Goal: Task Accomplishment & Management: Use online tool/utility

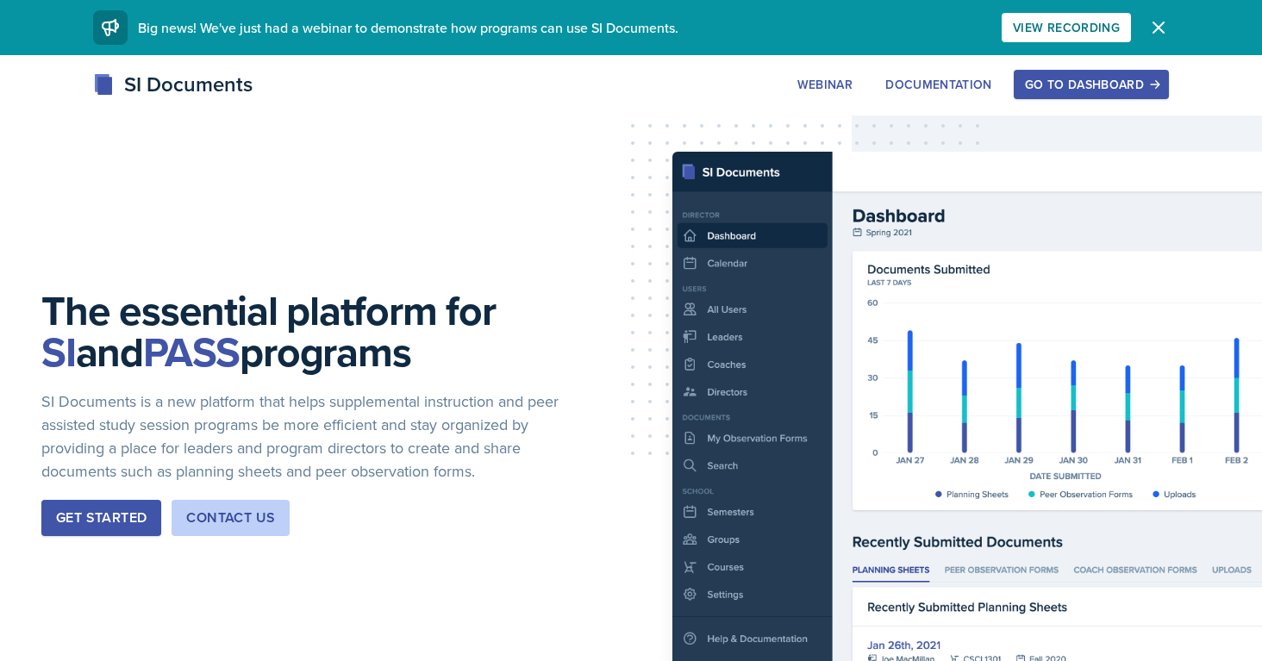
click at [1036, 80] on div "Go to Dashboard" at bounding box center [1091, 85] width 133 height 14
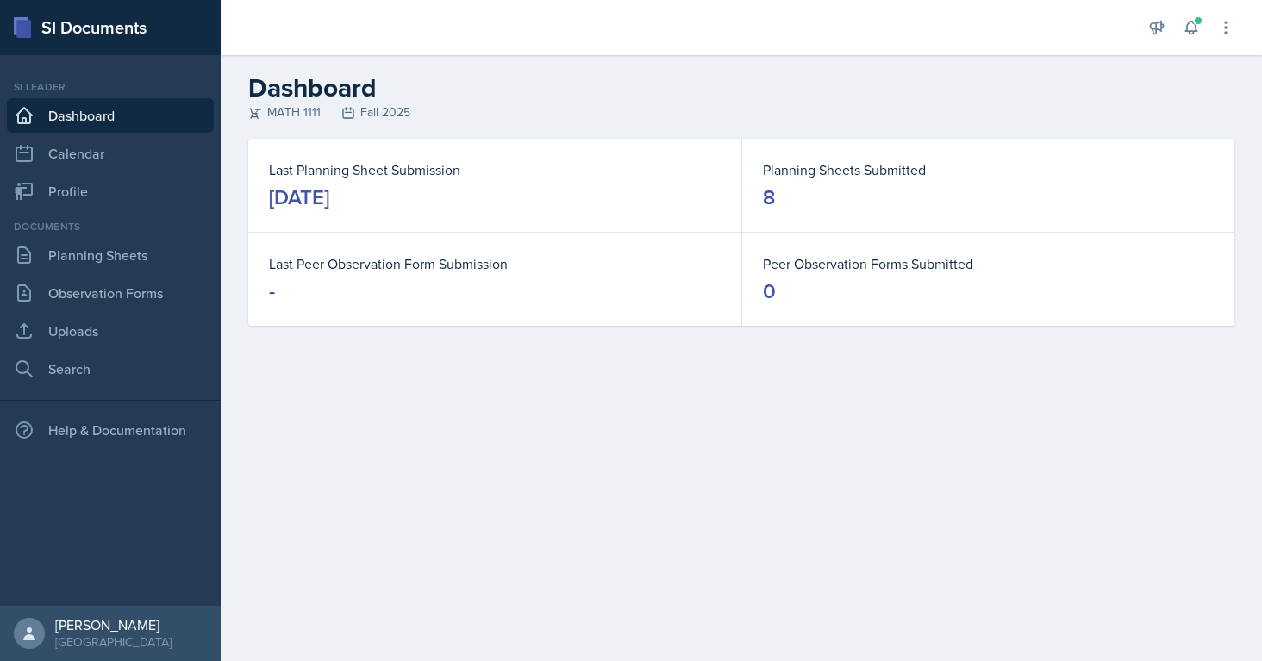
click at [1206, 43] on div "Announcements New Announcement Title Message Create Notifications [DATE] 1:36 P…" at bounding box center [1191, 27] width 86 height 55
click at [1203, 37] on div "Announcements New Announcement Title Message Create Notifications [DATE] 1:36 P…" at bounding box center [1191, 27] width 86 height 55
click at [1191, 37] on button at bounding box center [1191, 27] width 31 height 31
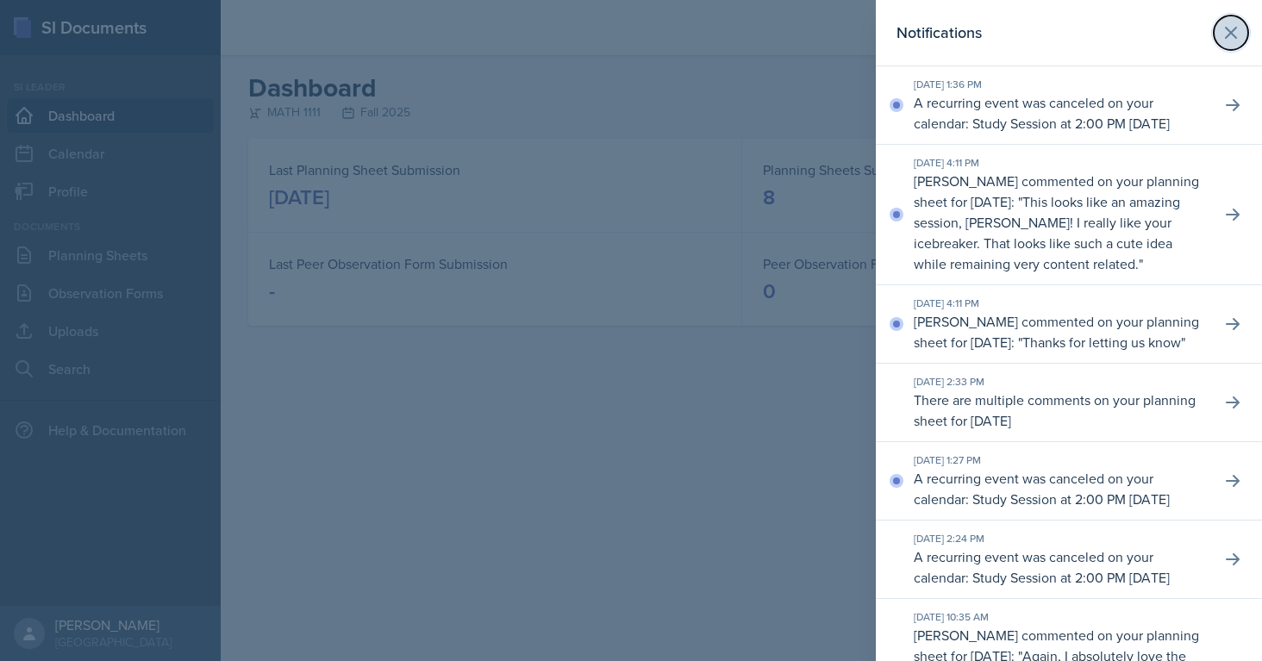
click at [1235, 29] on icon at bounding box center [1231, 32] width 21 height 21
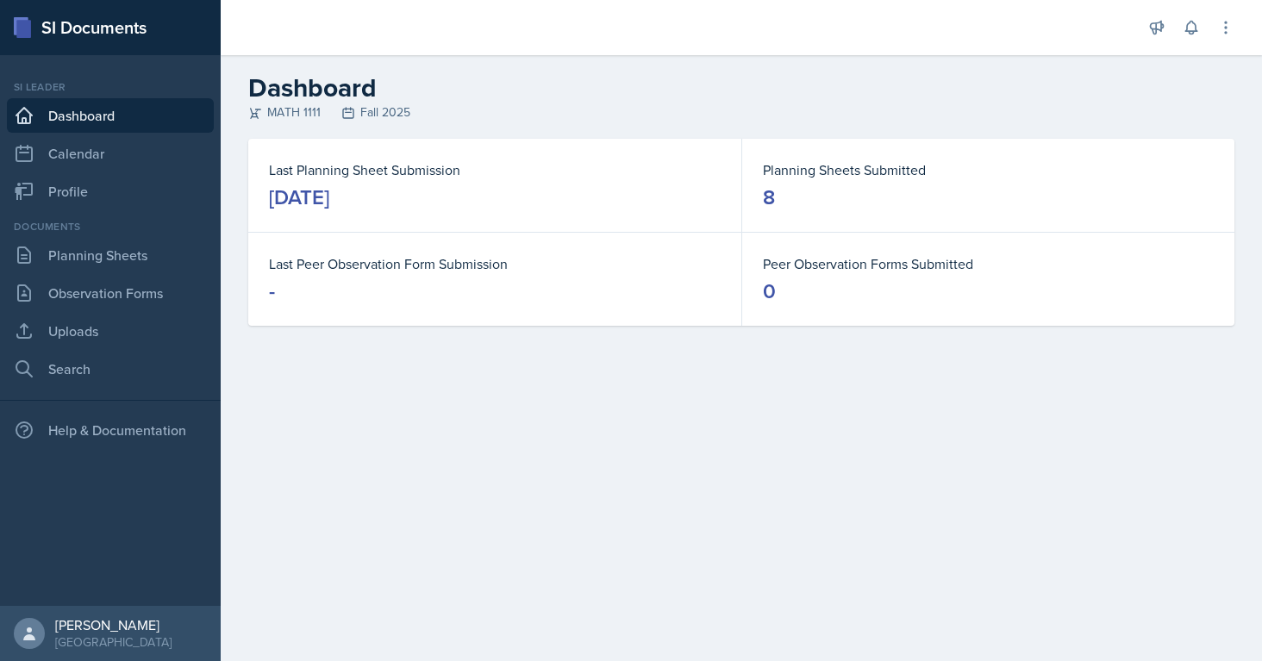
click at [1186, 43] on div "Announcements New Announcement Title Message Create Notifications [DATE] 1:36 P…" at bounding box center [1191, 27] width 86 height 55
click at [1186, 38] on button at bounding box center [1191, 27] width 31 height 31
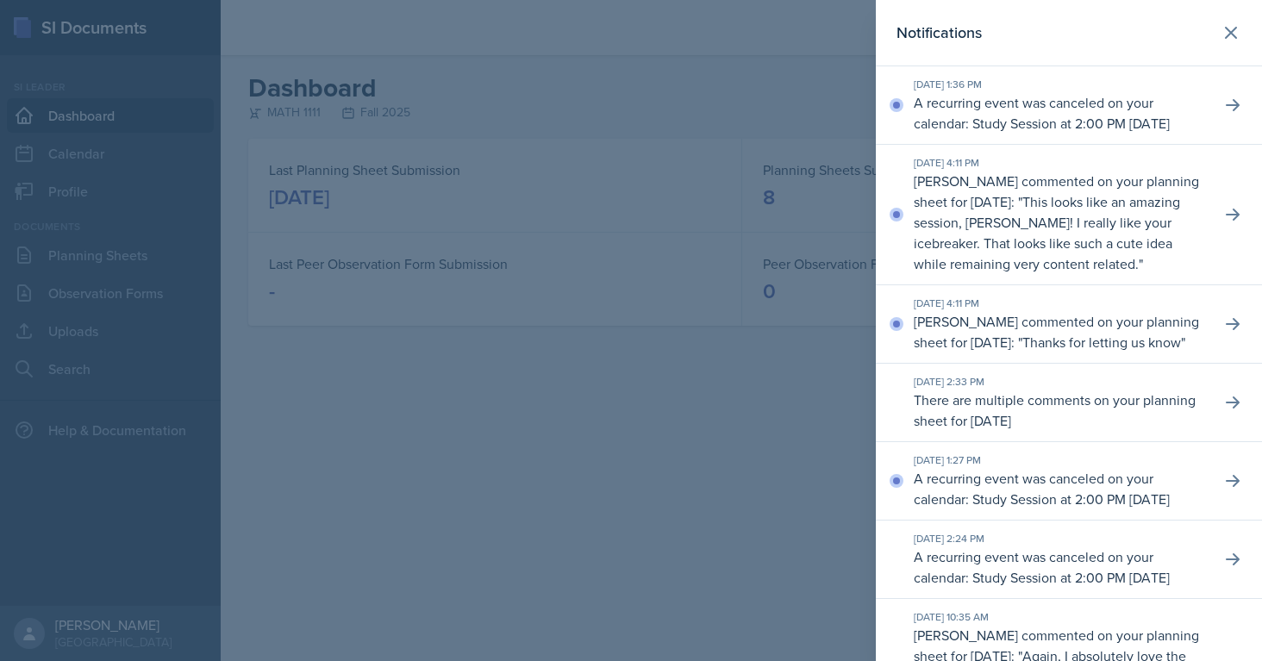
click at [738, 328] on div at bounding box center [631, 330] width 1262 height 661
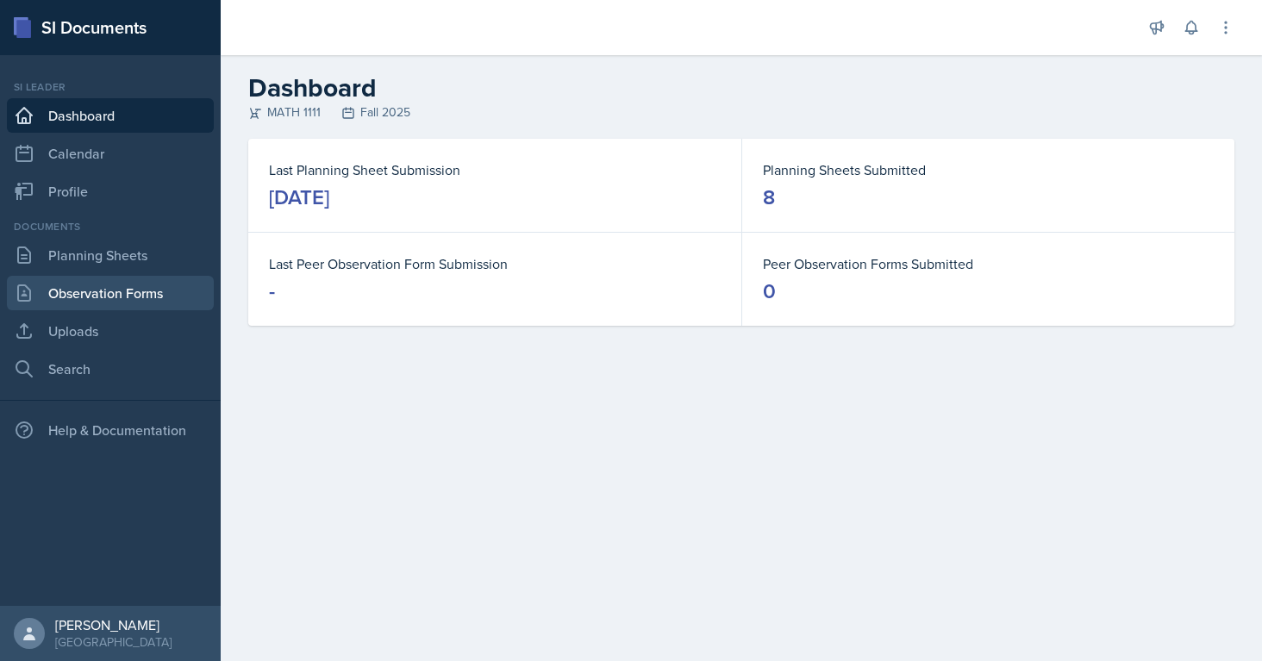
click at [87, 297] on link "Observation Forms" at bounding box center [110, 293] width 207 height 34
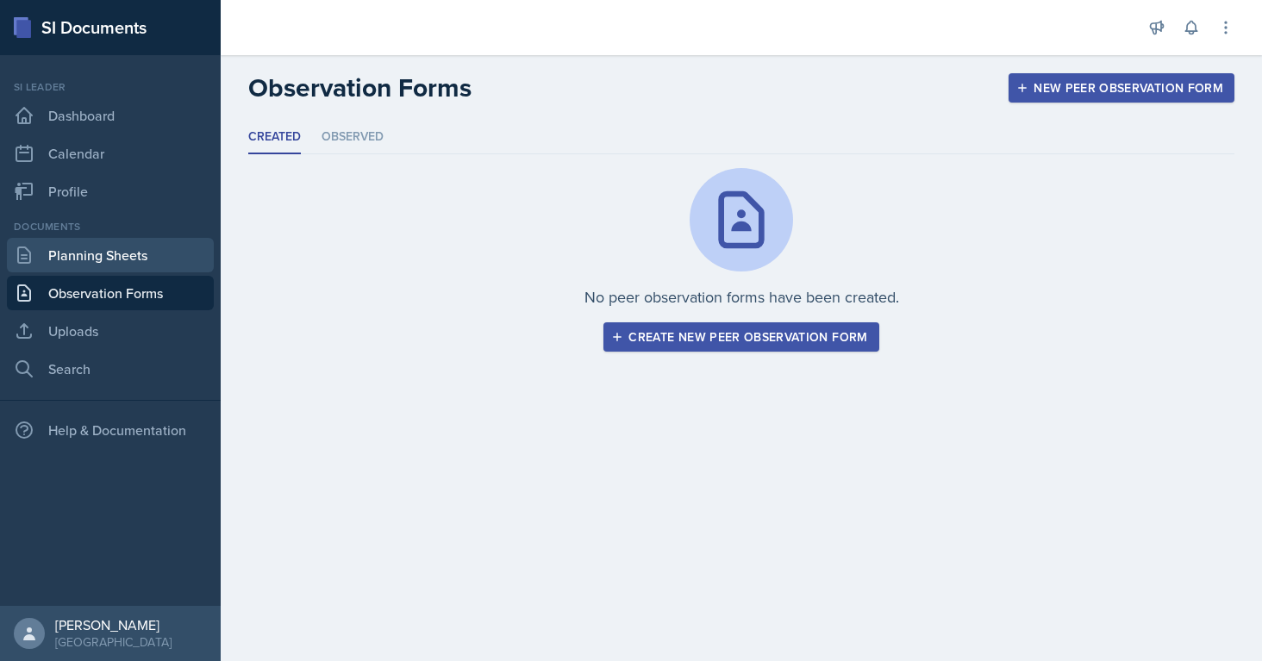
click at [91, 256] on link "Planning Sheets" at bounding box center [110, 255] width 207 height 34
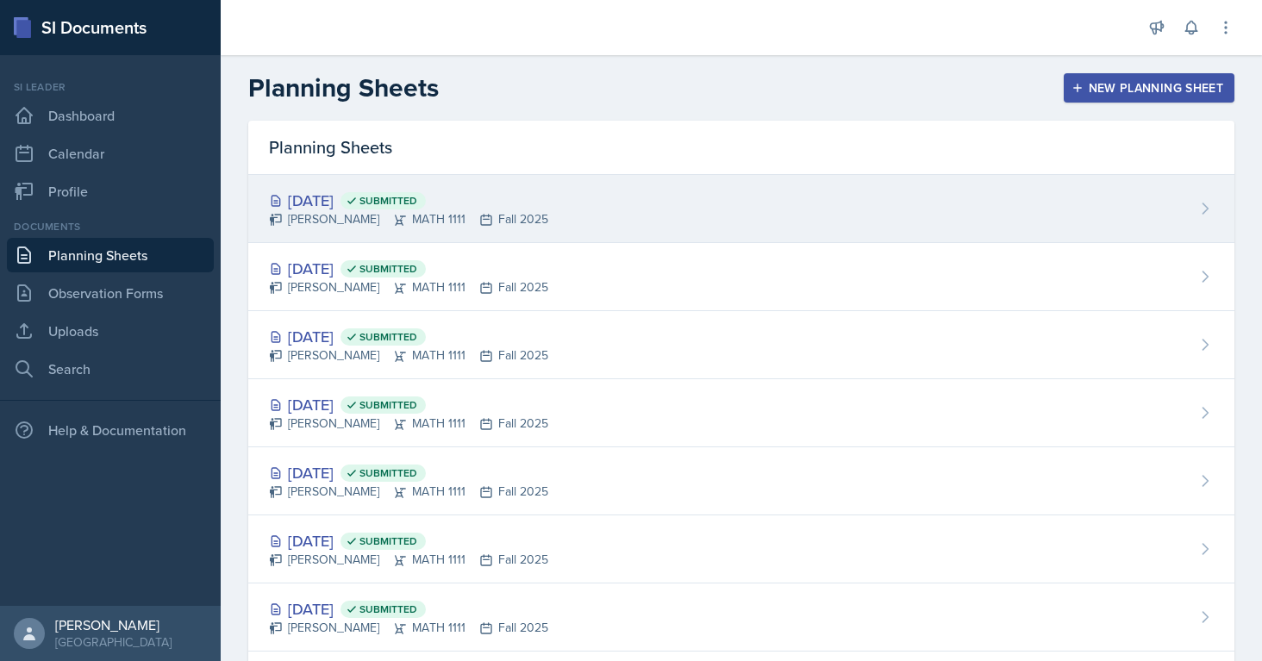
click at [479, 214] on icon at bounding box center [486, 220] width 14 height 14
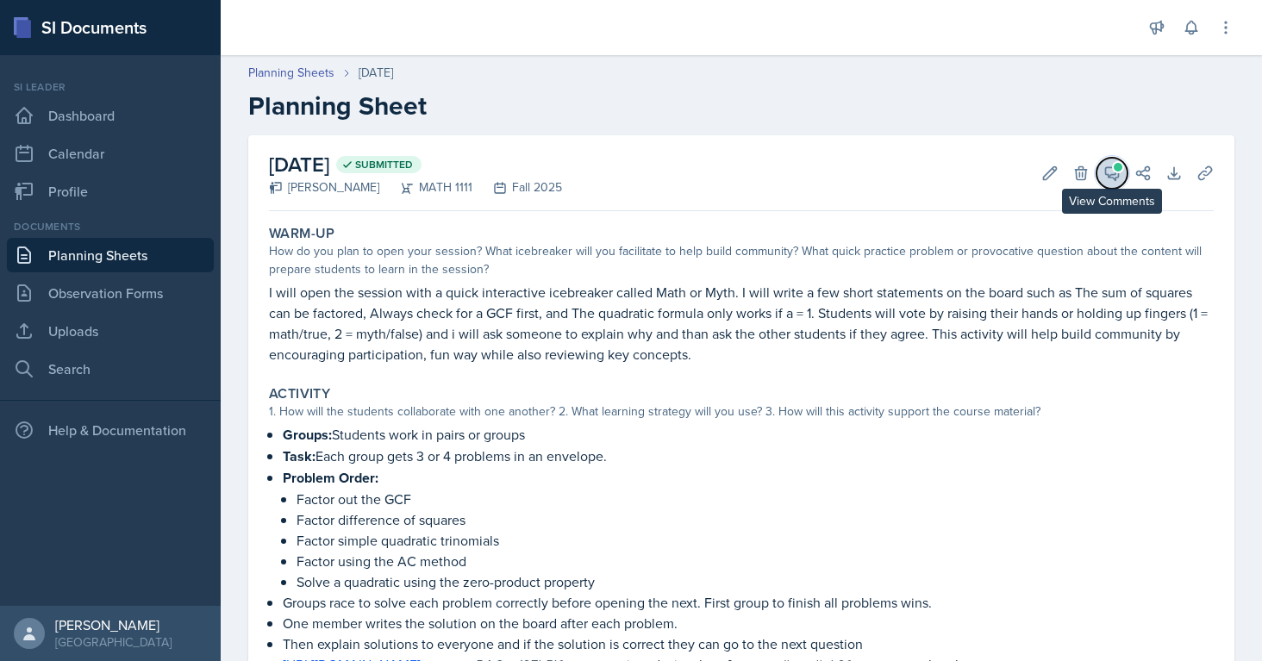
click at [1119, 172] on icon at bounding box center [1111, 173] width 17 height 17
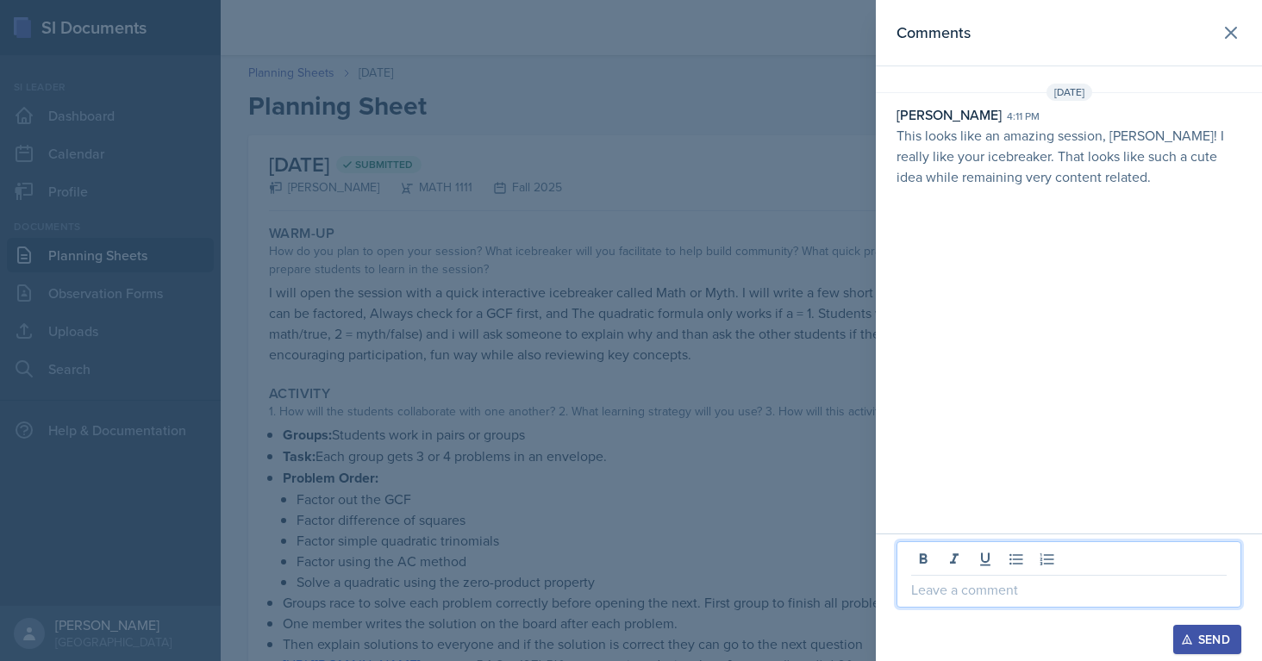
click at [929, 596] on p at bounding box center [1068, 589] width 315 height 21
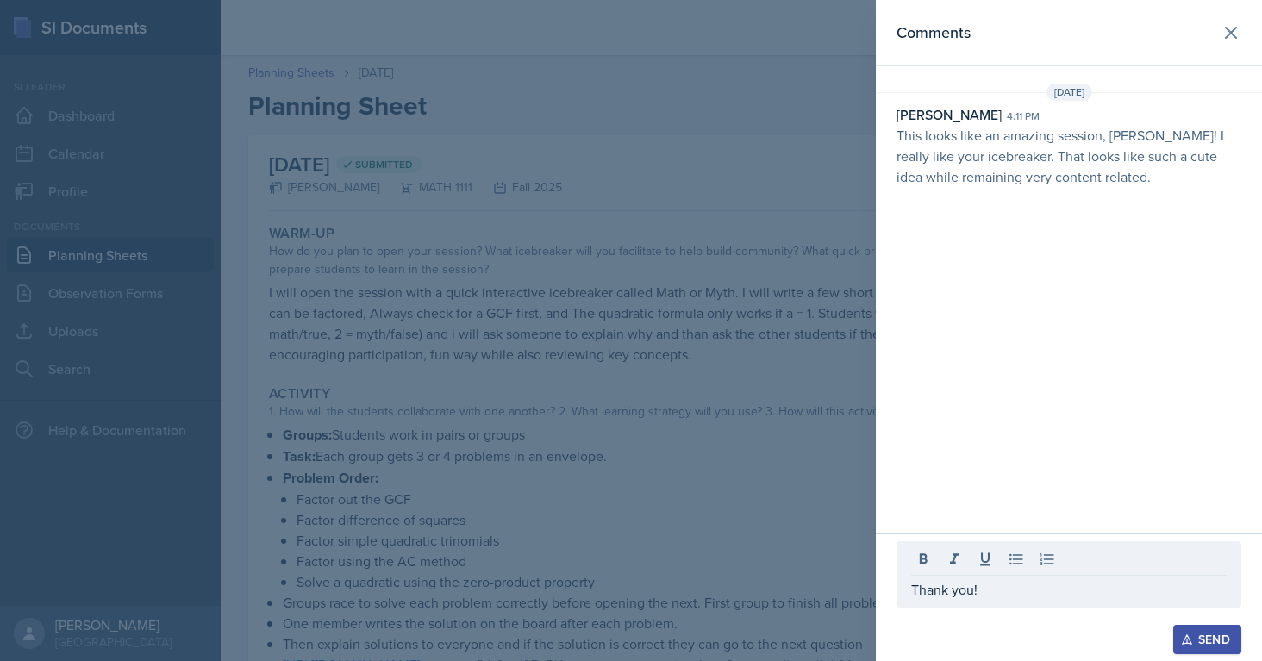
click at [1184, 645] on icon "button" at bounding box center [1187, 640] width 12 height 12
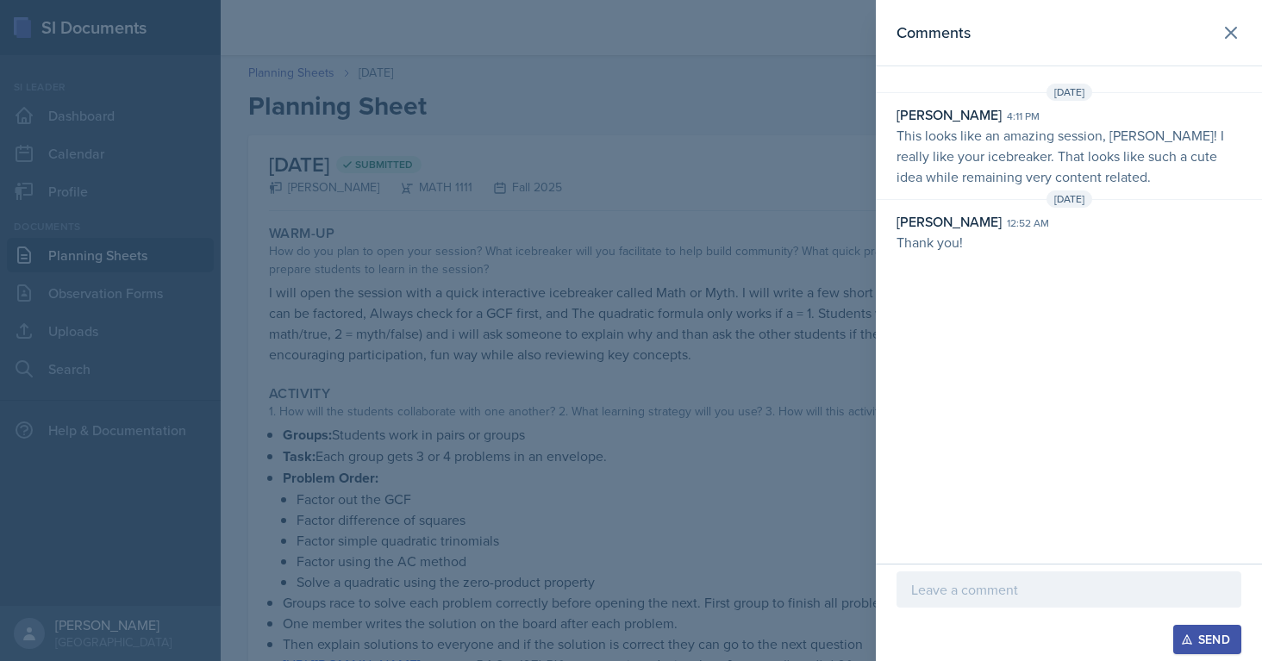
click at [456, 318] on div at bounding box center [631, 330] width 1262 height 661
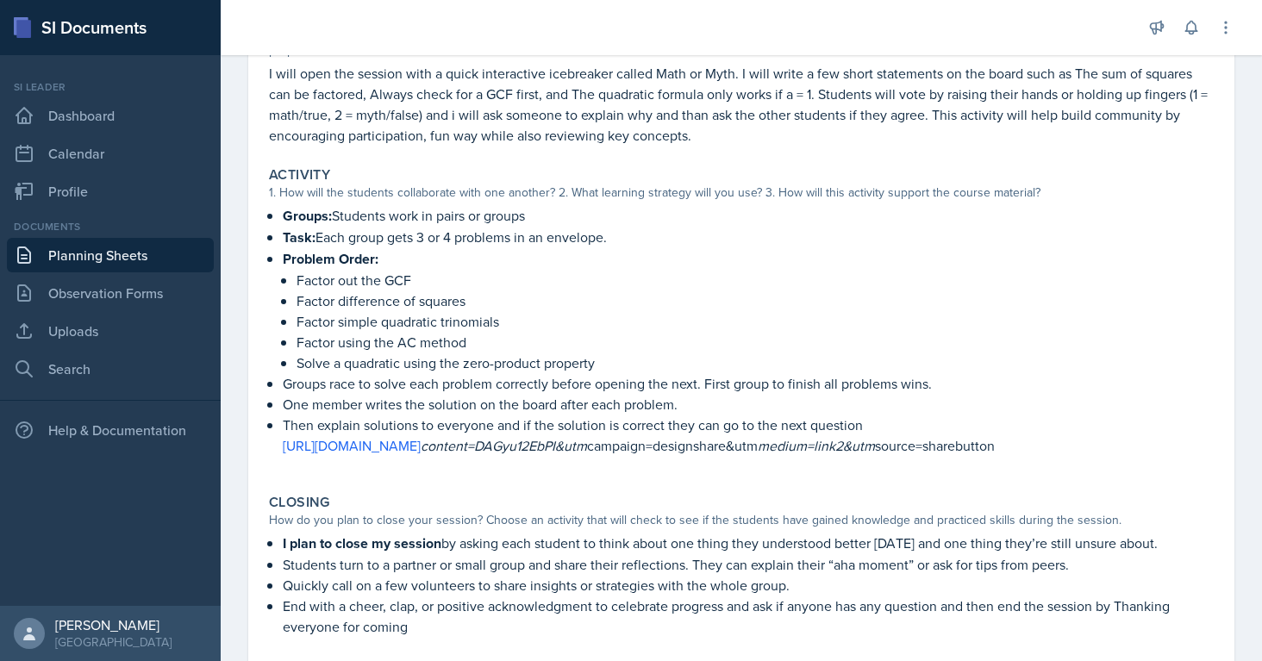
scroll to position [220, 0]
click at [59, 265] on link "Planning Sheets" at bounding box center [110, 255] width 207 height 34
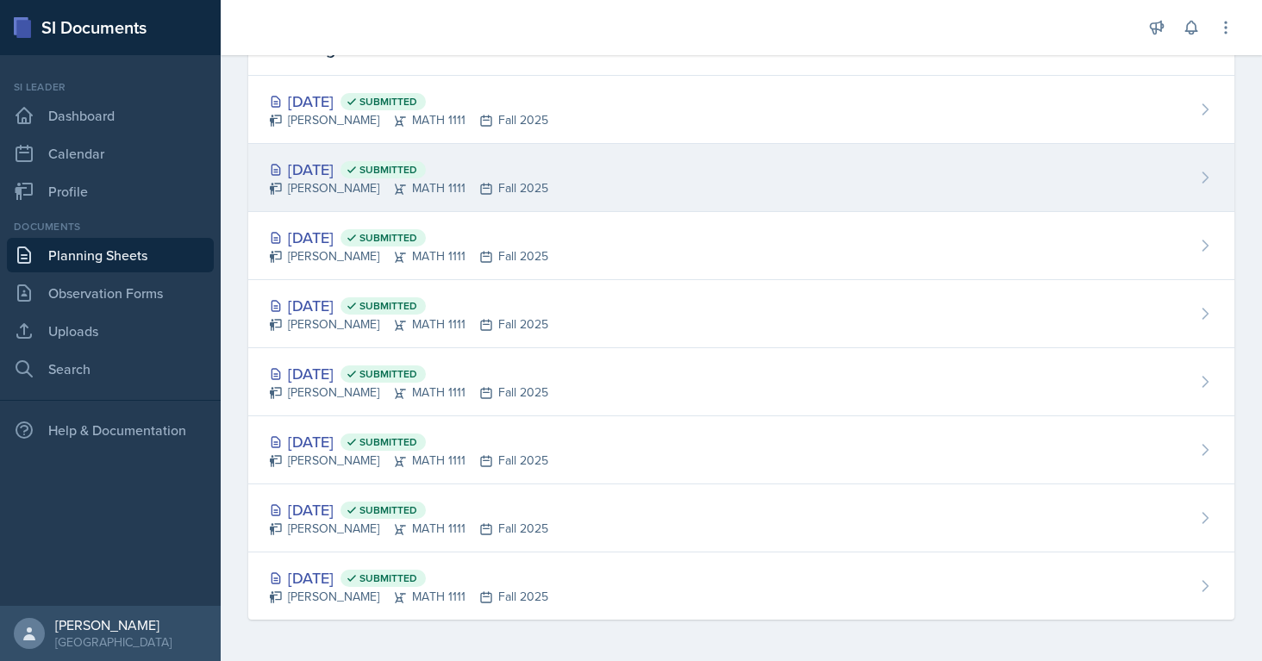
click at [351, 173] on div "[DATE] Submitted" at bounding box center [408, 169] width 279 height 23
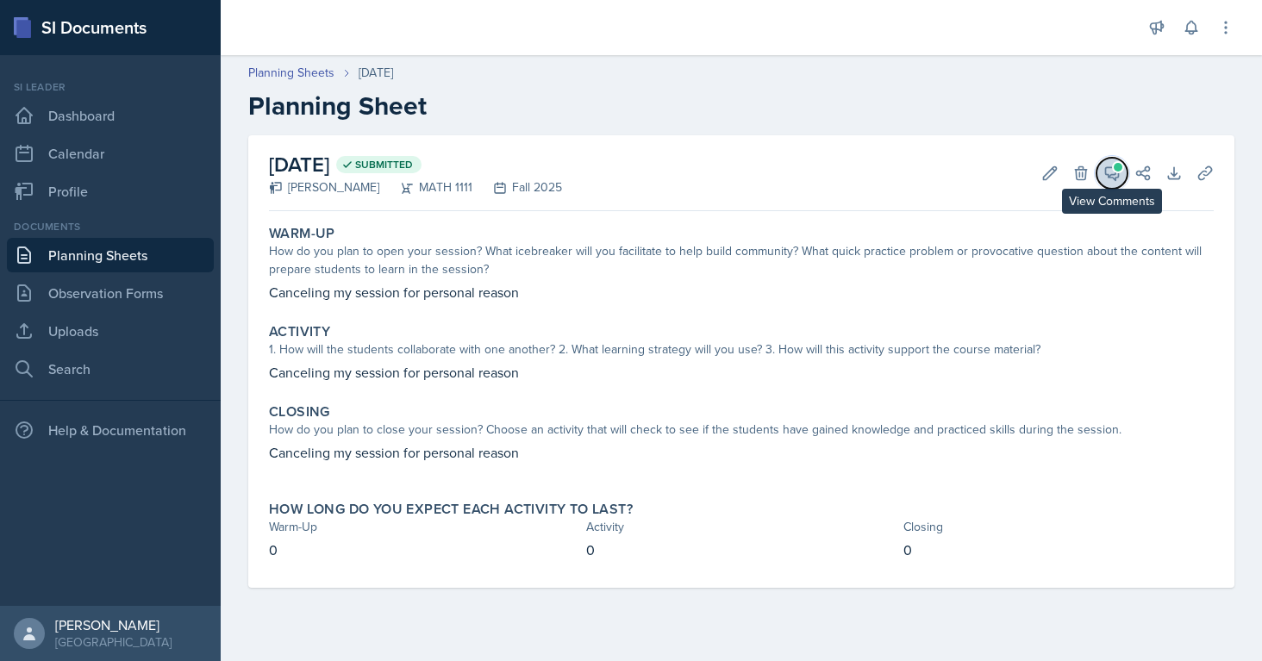
click at [1114, 173] on icon at bounding box center [1112, 173] width 13 height 13
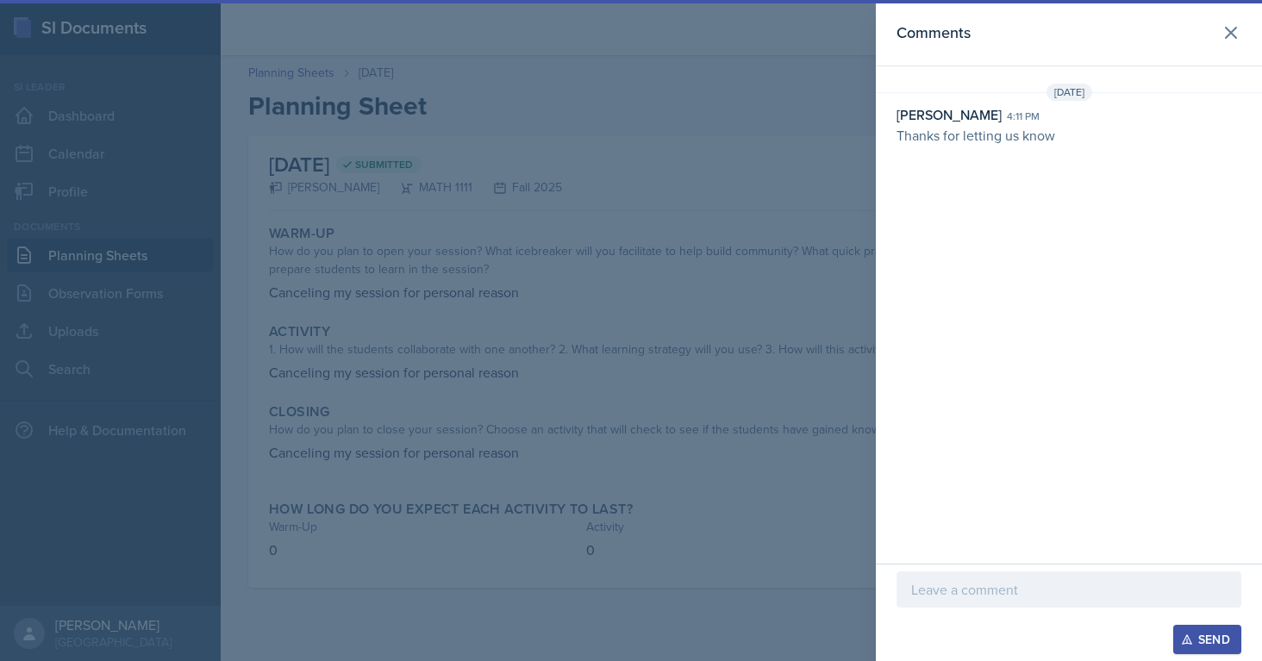
click at [740, 225] on div at bounding box center [631, 330] width 1262 height 661
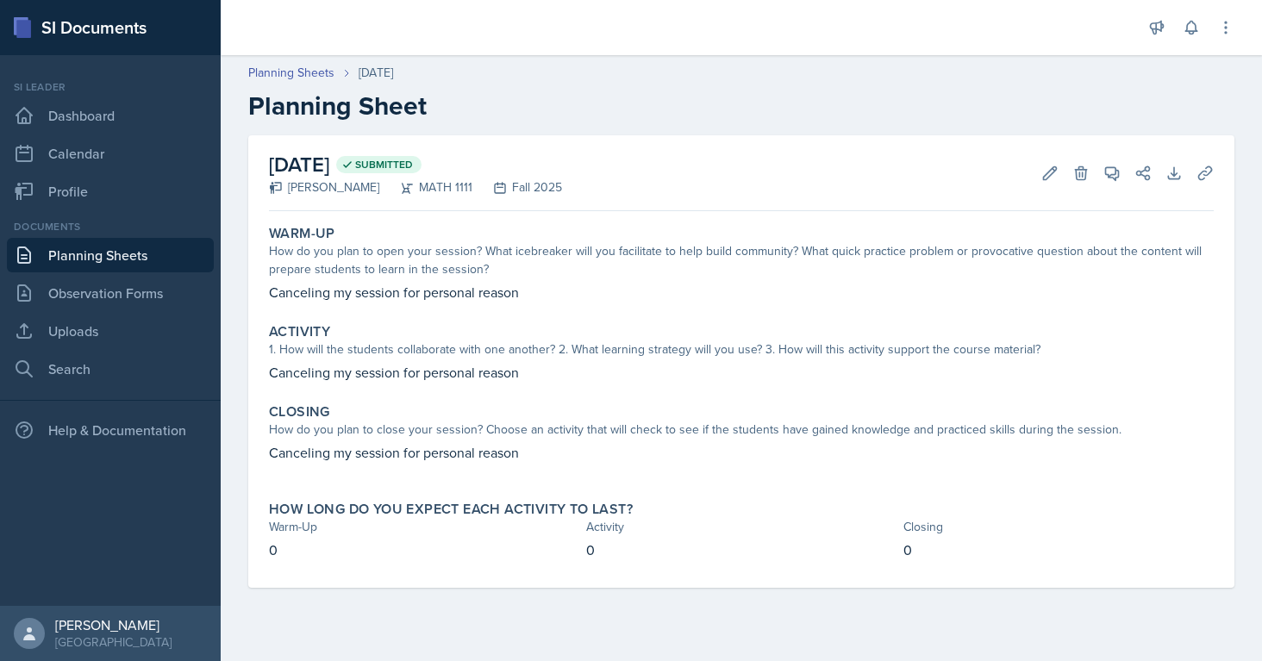
click at [91, 254] on link "Planning Sheets" at bounding box center [110, 255] width 207 height 34
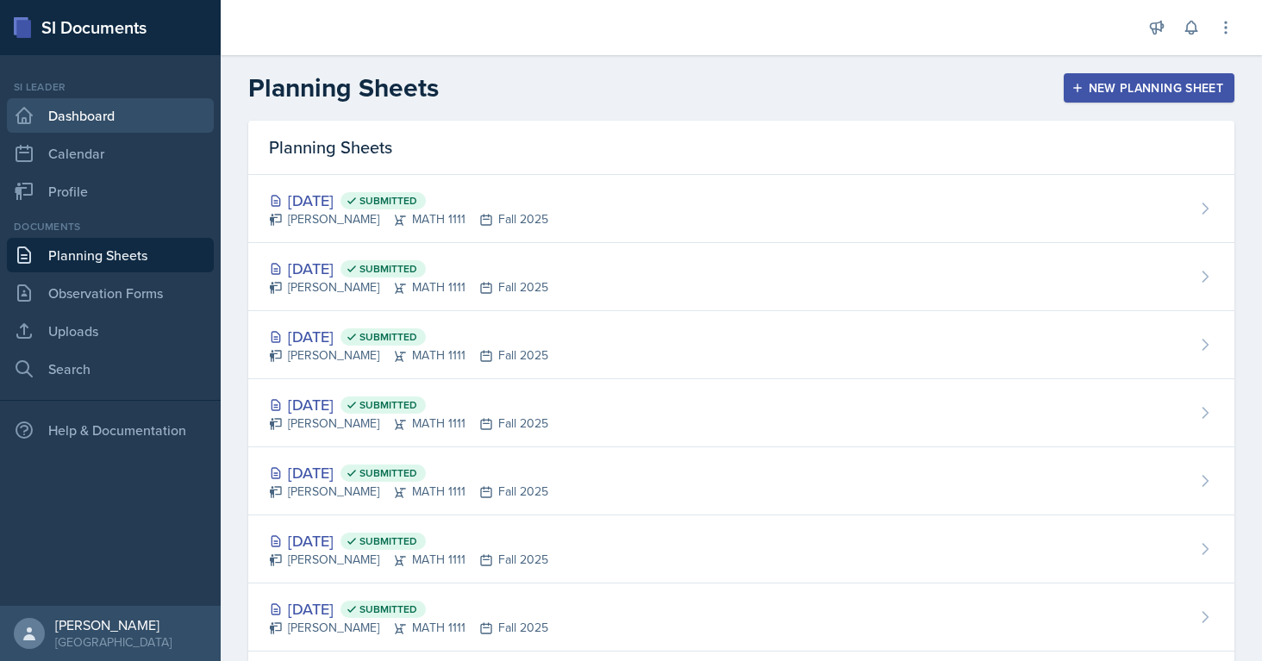
click at [92, 116] on link "Dashboard" at bounding box center [110, 115] width 207 height 34
